Goal: Check status: Check status

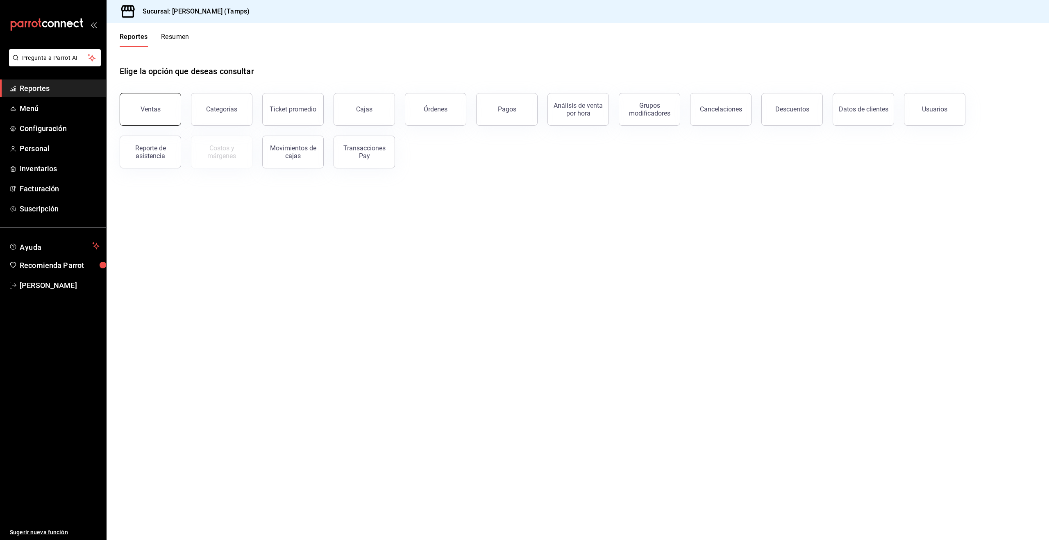
click at [155, 107] on div "Ventas" at bounding box center [151, 109] width 20 height 8
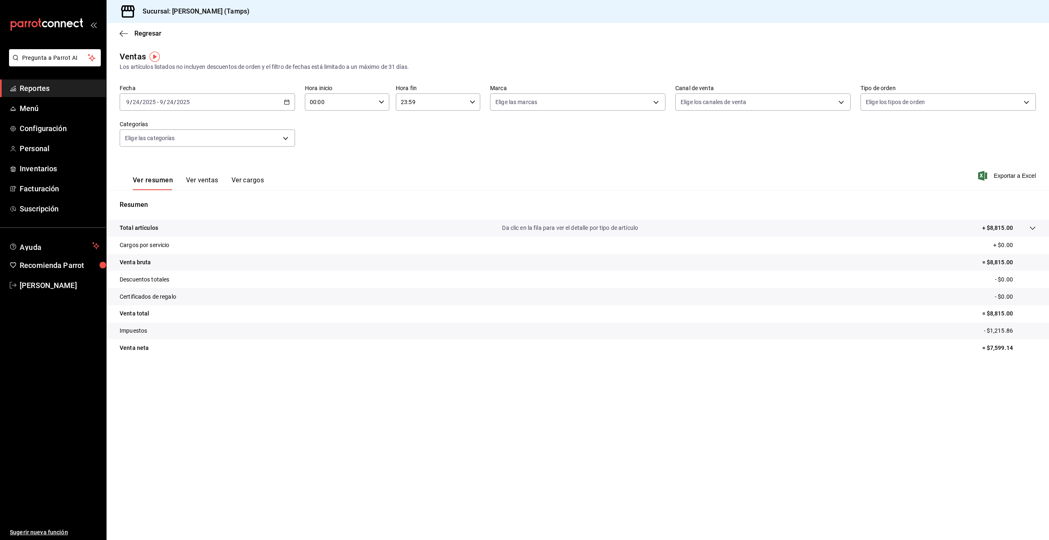
click at [241, 101] on div "[DATE] [DATE] - [DATE] [DATE]" at bounding box center [207, 101] width 175 height 17
click at [150, 198] on span "Rango de fechas" at bounding box center [159, 200] width 64 height 9
click at [214, 209] on abbr "22" at bounding box center [213, 211] width 5 height 6
click at [243, 209] on abbr "24" at bounding box center [243, 211] width 5 height 6
click at [124, 32] on icon "button" at bounding box center [124, 33] width 8 height 7
